Goal: Transaction & Acquisition: Purchase product/service

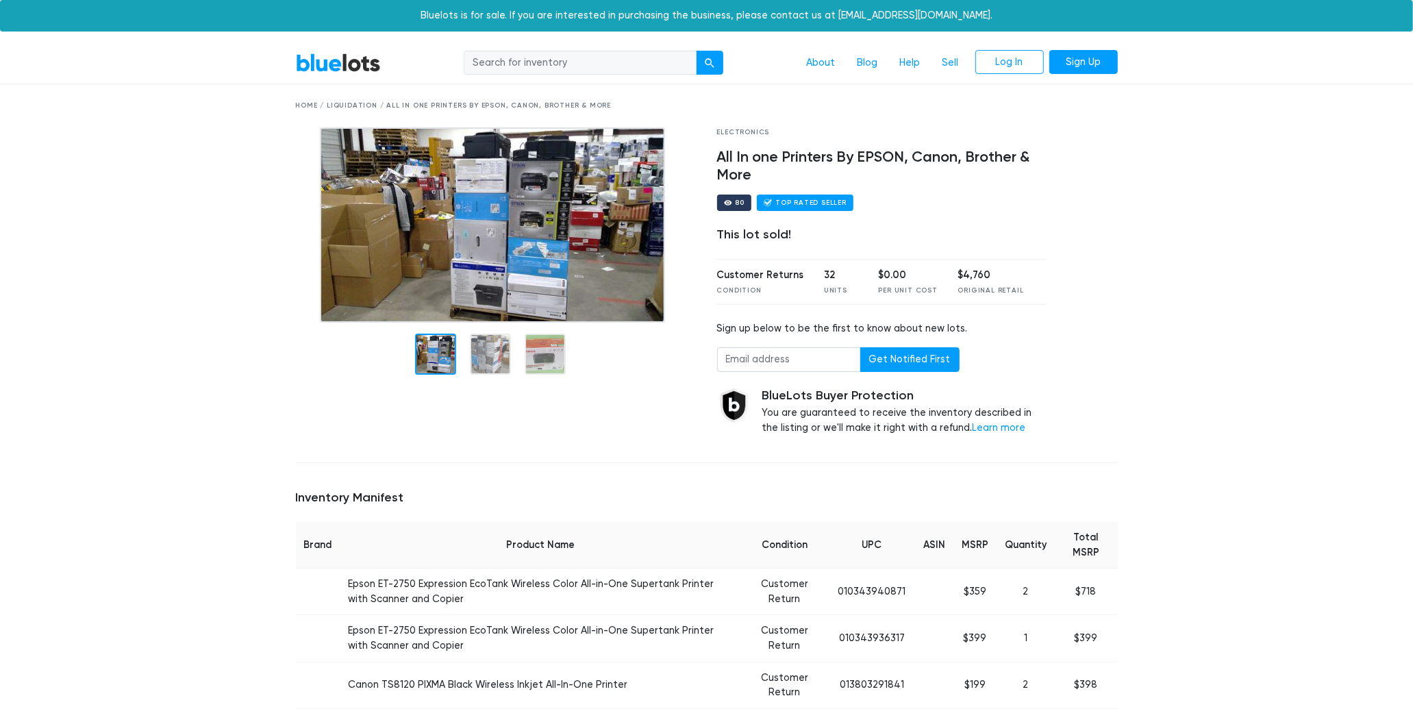
click at [537, 58] on input "search" at bounding box center [580, 63] width 233 height 25
click at [535, 66] on input "search" at bounding box center [580, 63] width 233 height 25
type input "CANON GPR-28 TONERS"
click at [696, 51] on button "submit" at bounding box center [709, 63] width 27 height 25
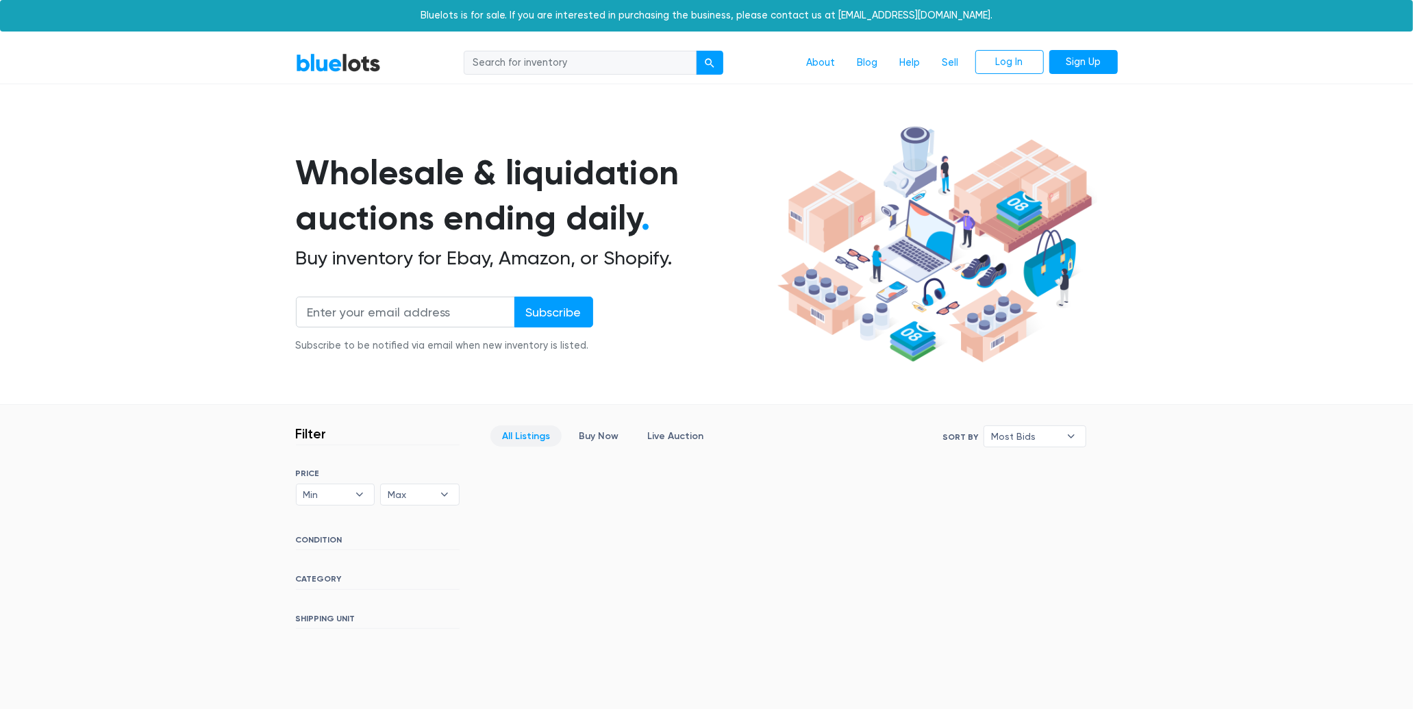
click at [505, 65] on input "search" at bounding box center [580, 63] width 233 height 25
type input "GPR-28"
click at [696, 51] on button "submit" at bounding box center [709, 63] width 27 height 25
click at [638, 64] on input "search" at bounding box center [580, 63] width 233 height 25
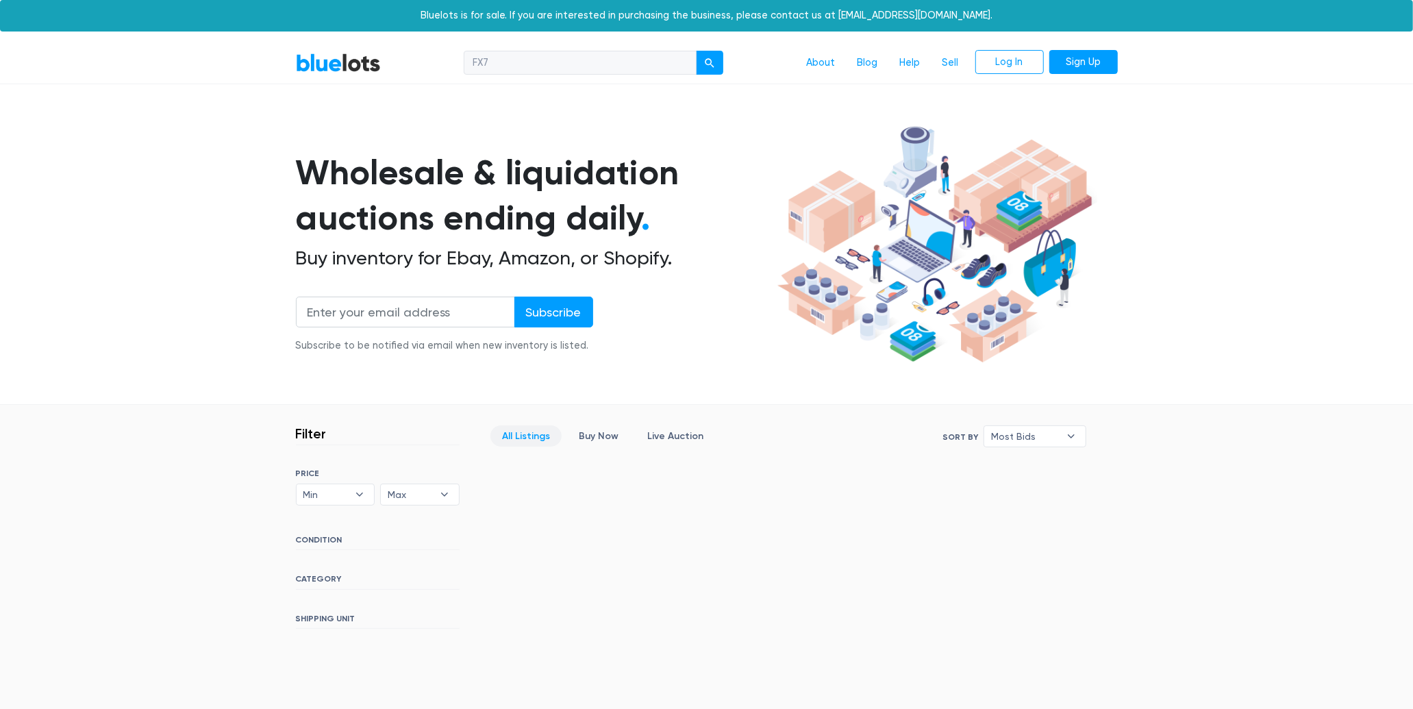
type input "FX7"
click at [696, 51] on button "submit" at bounding box center [709, 63] width 27 height 25
click at [592, 66] on input "search" at bounding box center [580, 63] width 233 height 25
type input "HP Q"
click at [696, 51] on button "submit" at bounding box center [709, 63] width 27 height 25
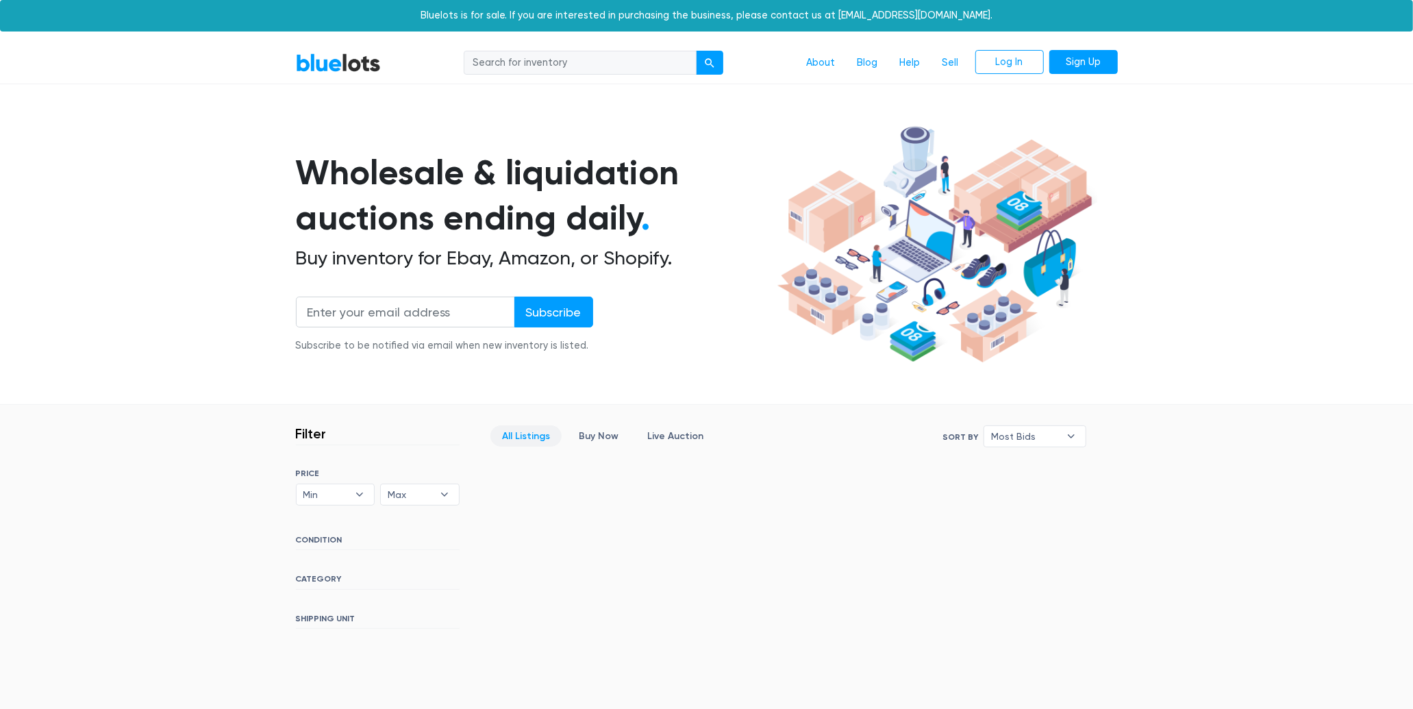
click at [591, 64] on input "search" at bounding box center [580, 63] width 233 height 25
type input "HP TONERS"
click at [696, 51] on button "submit" at bounding box center [709, 63] width 27 height 25
click at [575, 55] on input "search" at bounding box center [580, 63] width 233 height 25
type input "CANON TONERS"
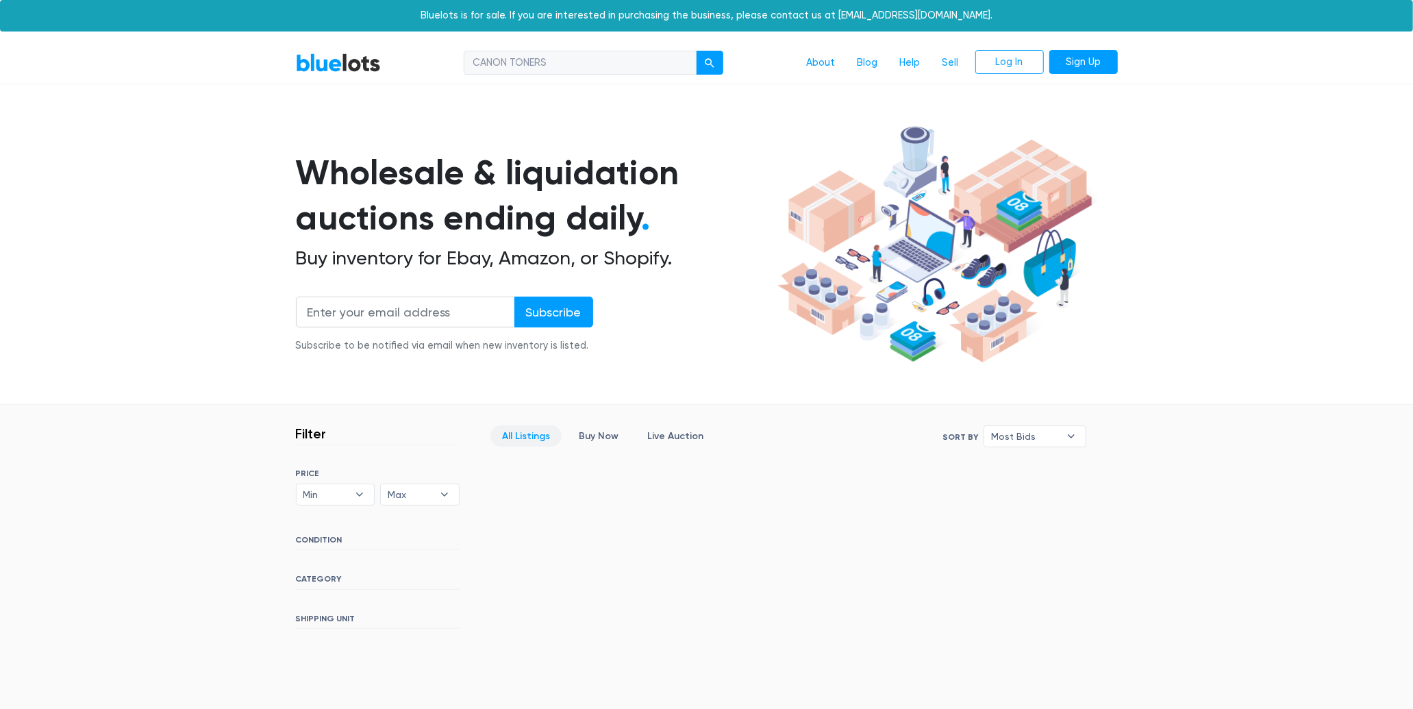
click at [696, 51] on button "submit" at bounding box center [709, 63] width 27 height 25
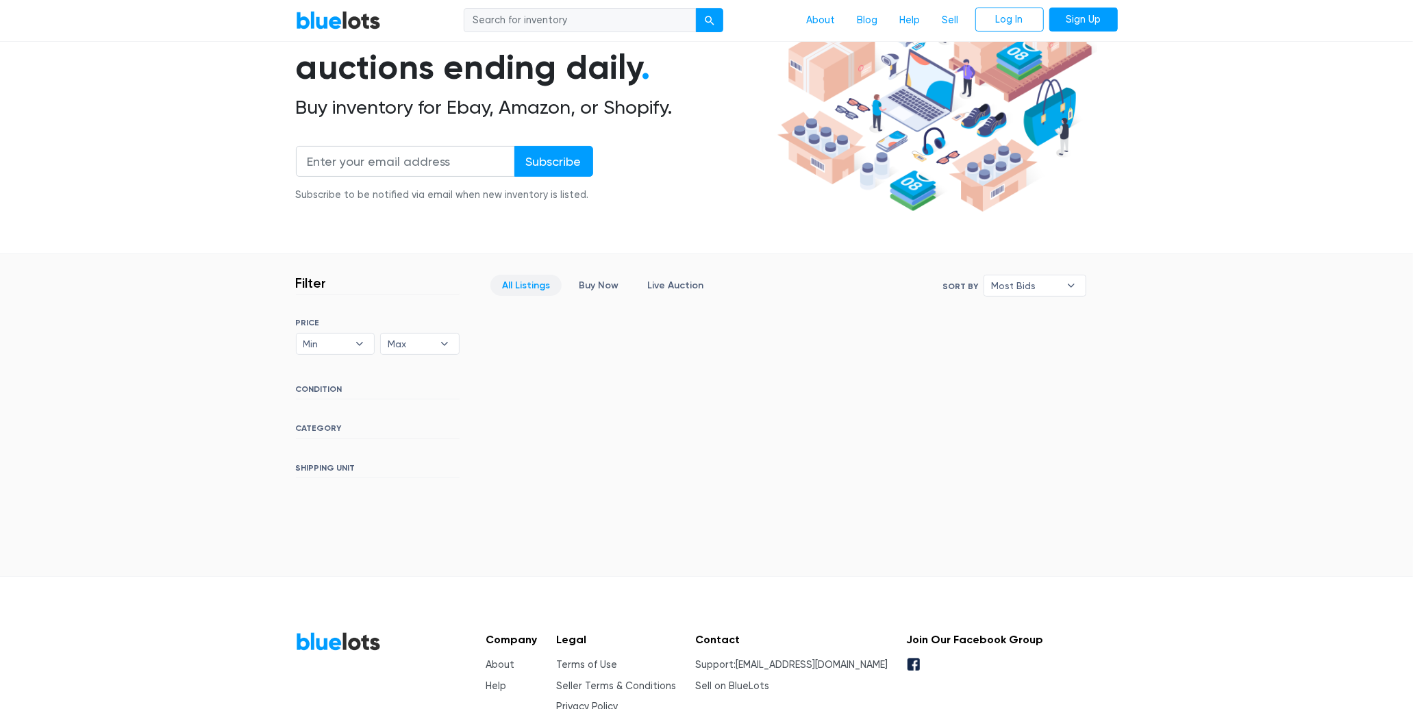
scroll to position [127, 0]
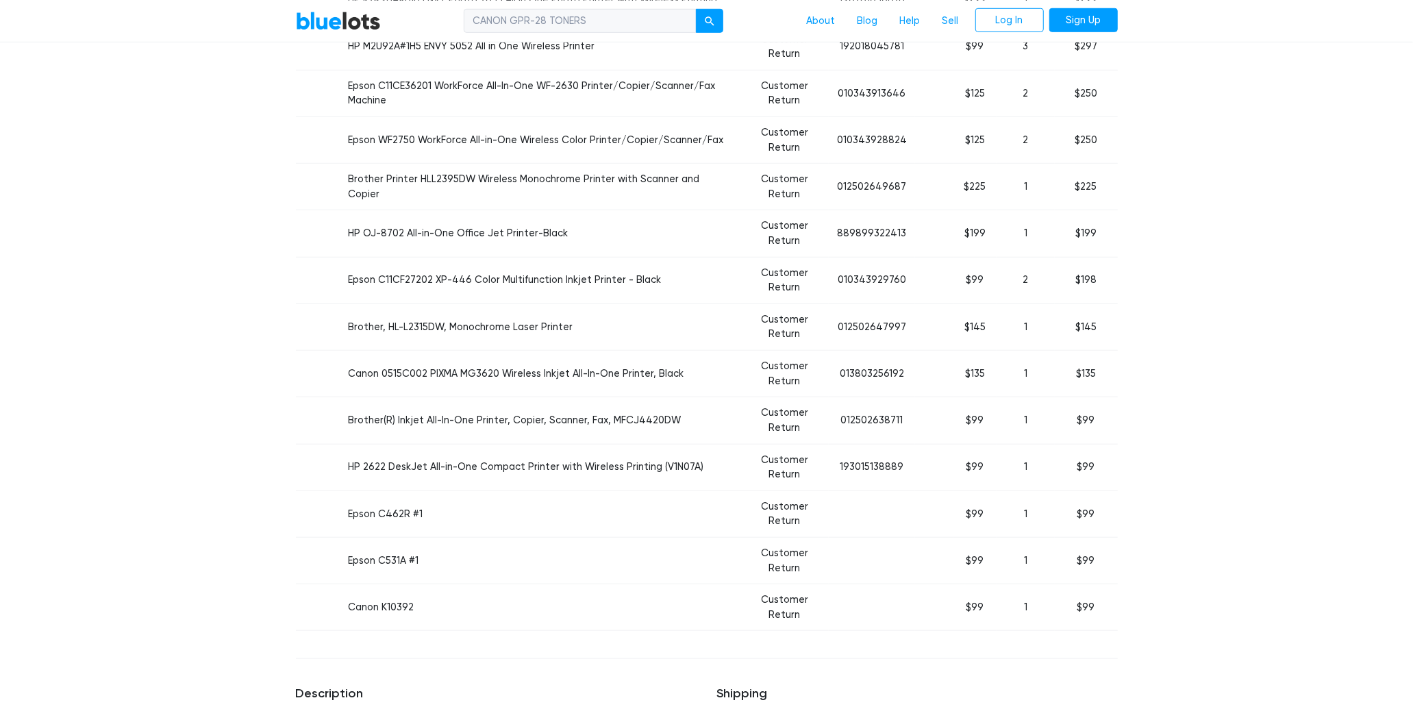
scroll to position [811, 0]
